Goal: Task Accomplishment & Management: Use online tool/utility

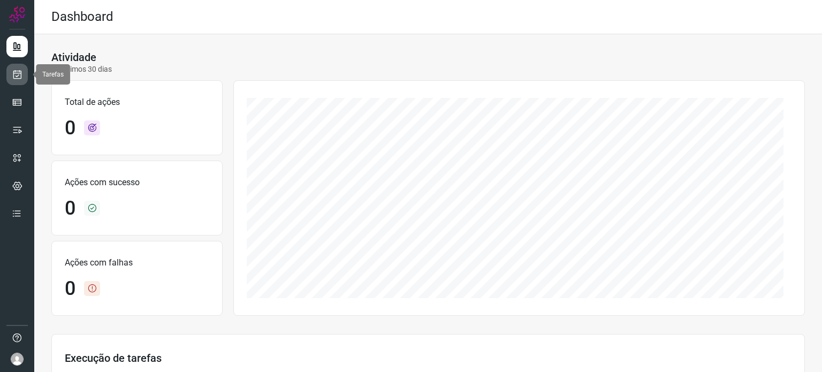
click at [23, 75] on link at bounding box center [16, 74] width 21 height 21
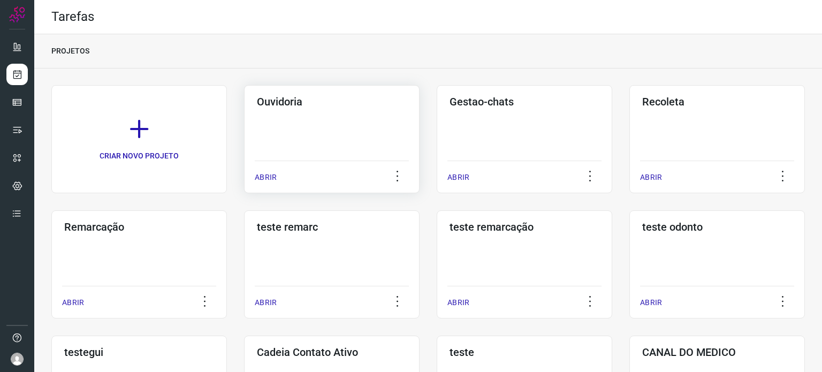
click at [437, 136] on div "Ouvidoria ABRIR" at bounding box center [525, 139] width 176 height 108
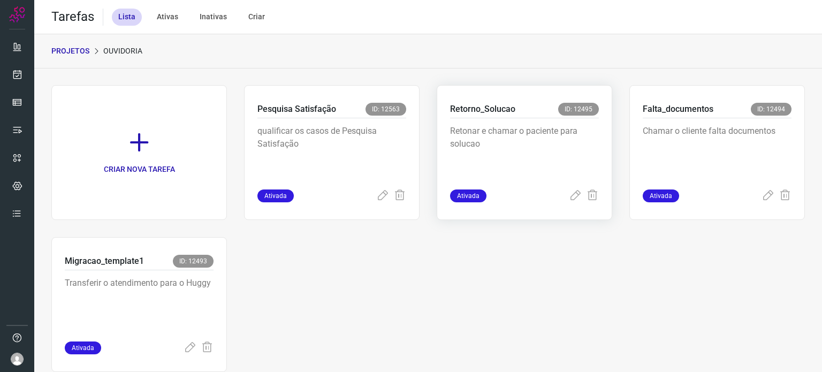
click at [490, 150] on p "Retonar e chamar o paciente para solucao" at bounding box center [524, 152] width 149 height 54
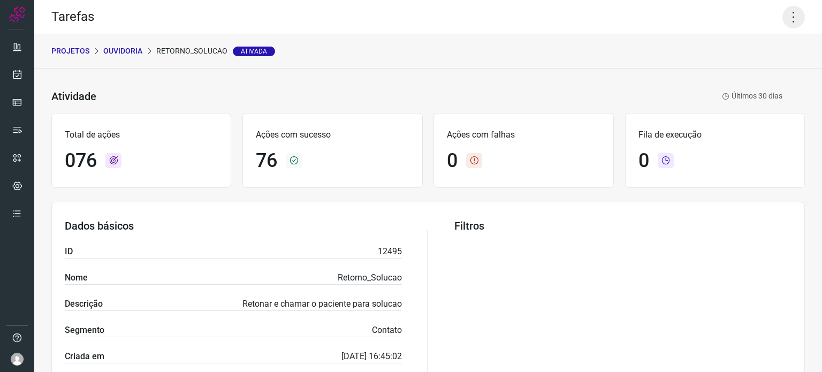
click at [791, 14] on icon at bounding box center [794, 17] width 22 height 22
click at [747, 63] on li "Executar" at bounding box center [747, 70] width 97 height 17
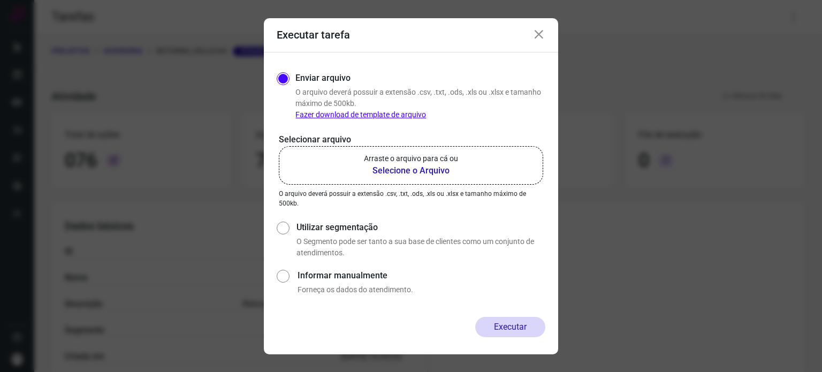
click at [398, 115] on link "Fazer download de template de arquivo" at bounding box center [361, 114] width 131 height 9
click at [539, 36] on icon at bounding box center [539, 34] width 13 height 13
